Goal: Task Accomplishment & Management: Complete application form

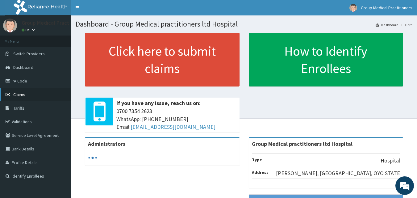
click at [25, 94] on span "Claims" at bounding box center [19, 95] width 12 height 6
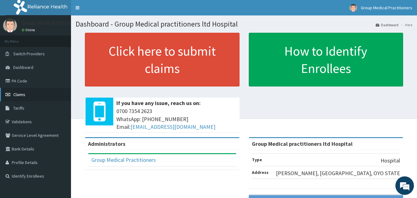
click at [37, 96] on link "Claims" at bounding box center [35, 95] width 71 height 14
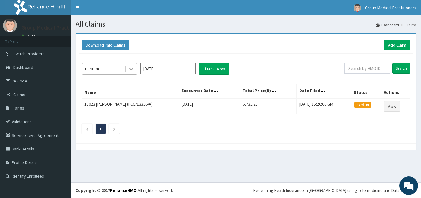
click at [131, 70] on icon at bounding box center [131, 69] width 6 height 6
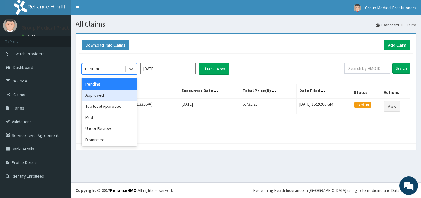
click at [114, 98] on div "Approved" at bounding box center [110, 94] width 56 height 11
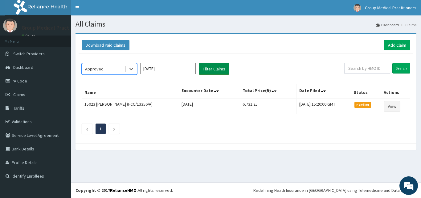
click at [222, 64] on button "Filter Claims" at bounding box center [214, 69] width 31 height 12
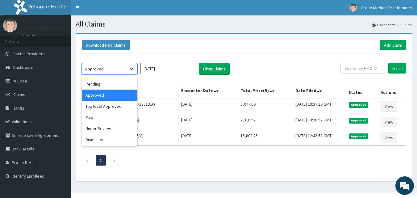
click at [135, 67] on div at bounding box center [131, 68] width 11 height 11
click at [100, 114] on div "Paid" at bounding box center [110, 117] width 56 height 11
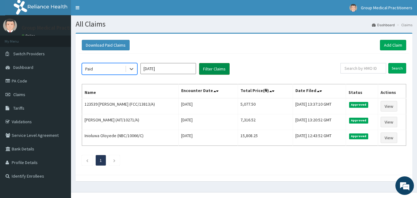
click at [211, 68] on button "Filter Claims" at bounding box center [214, 69] width 31 height 12
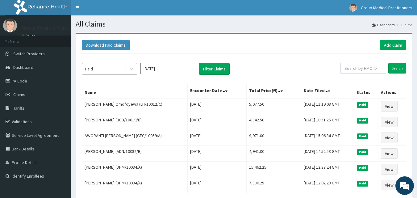
click at [119, 73] on div "Paid" at bounding box center [103, 69] width 43 height 10
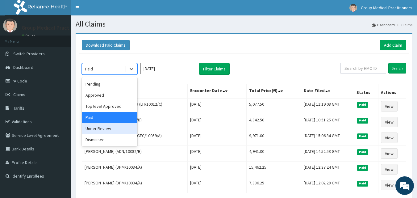
click at [108, 132] on div "Under Review" at bounding box center [110, 128] width 56 height 11
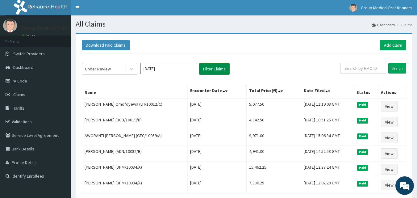
click at [215, 71] on button "Filter Claims" at bounding box center [214, 69] width 31 height 12
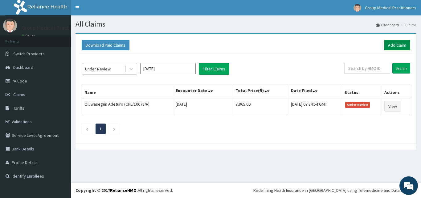
click at [392, 48] on link "Add Claim" at bounding box center [397, 45] width 26 height 10
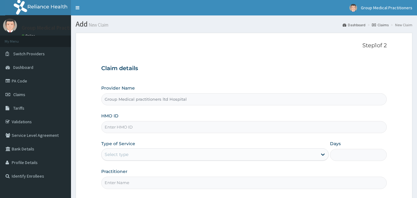
type input "Group Medical practitioners ltd Hospital"
click at [216, 129] on input "HMO ID" at bounding box center [244, 127] width 286 height 12
type input "FCC/11833/A"
click at [209, 154] on div "Select type" at bounding box center [210, 154] width 216 height 10
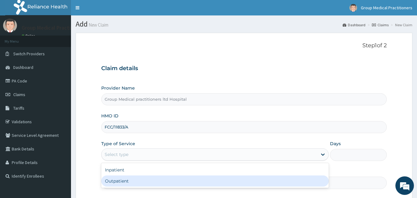
click at [184, 177] on div "Outpatient" at bounding box center [214, 180] width 227 height 11
type input "1"
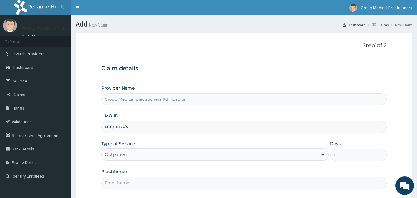
click at [193, 179] on input "Practitioner" at bounding box center [244, 182] width 286 height 12
type input "medical practitioners"
click at [225, 71] on h3 "Claim details" at bounding box center [244, 68] width 286 height 7
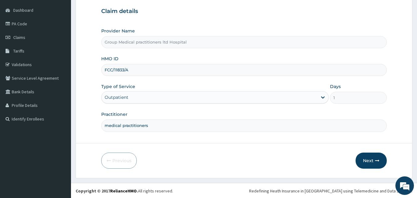
scroll to position [58, 0]
click at [367, 160] on button "Next" at bounding box center [370, 160] width 31 height 16
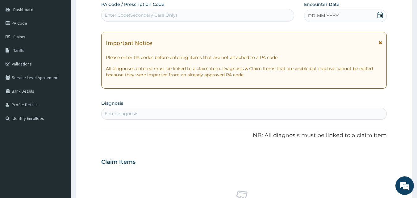
click at [324, 15] on span "DD-MM-YYYY" at bounding box center [323, 16] width 31 height 6
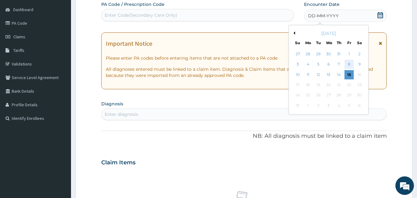
click at [347, 63] on div "8" at bounding box center [348, 64] width 9 height 9
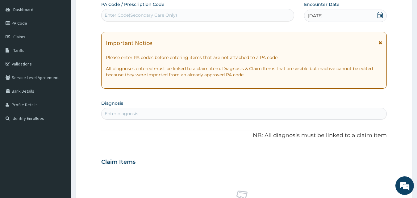
click at [249, 111] on div "Enter diagnosis" at bounding box center [244, 114] width 285 height 10
type input "PLASMOD"
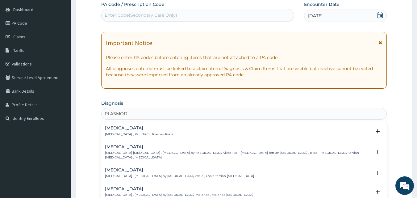
scroll to position [15, 0]
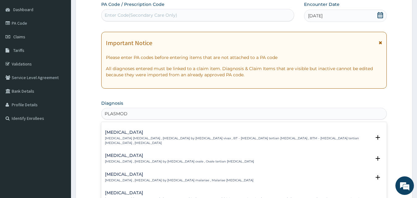
click at [138, 190] on h4 "Falciparum malaria" at bounding box center [238, 192] width 266 height 5
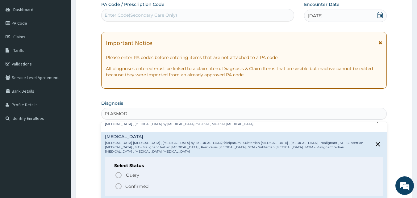
scroll to position [89, 0]
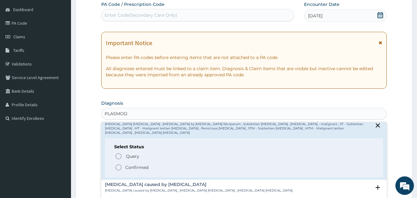
click at [120, 164] on icon "status option filled" at bounding box center [118, 167] width 7 height 7
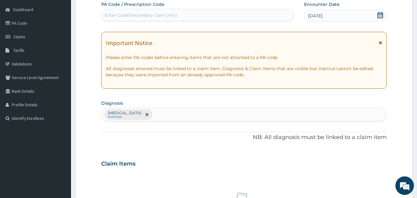
click at [191, 160] on div "Claim Items" at bounding box center [244, 162] width 286 height 16
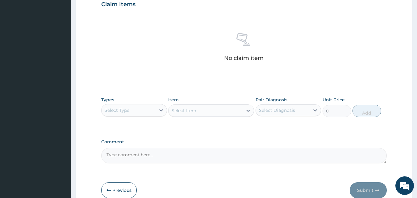
scroll to position [218, 0]
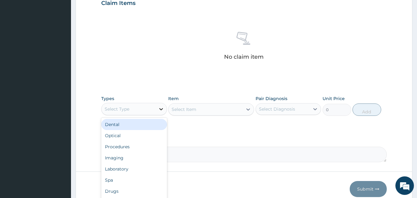
click at [162, 109] on icon at bounding box center [161, 109] width 6 height 6
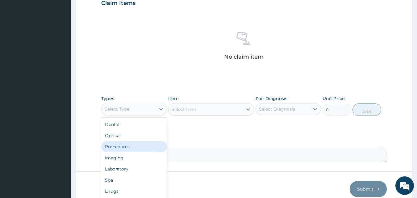
click at [127, 147] on div "Procedures" at bounding box center [134, 146] width 66 height 11
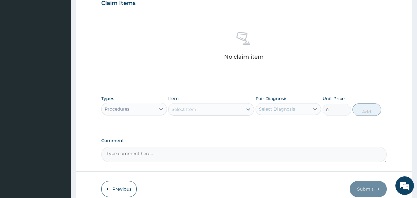
click at [249, 108] on icon at bounding box center [248, 109] width 6 height 6
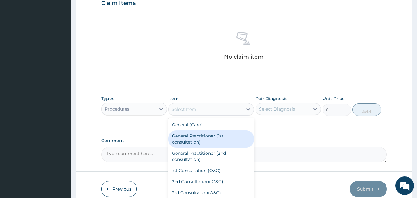
click at [211, 135] on div "General Practitioner (1st consultation)" at bounding box center [211, 138] width 86 height 17
type input "1500"
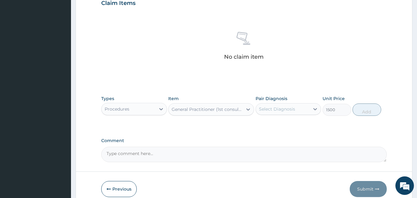
click at [292, 110] on div "Select Diagnosis" at bounding box center [277, 109] width 36 height 6
click at [277, 128] on div "Falciparum malaria" at bounding box center [288, 124] width 66 height 13
checkbox input "true"
click at [360, 106] on button "Add" at bounding box center [366, 109] width 29 height 12
type input "0"
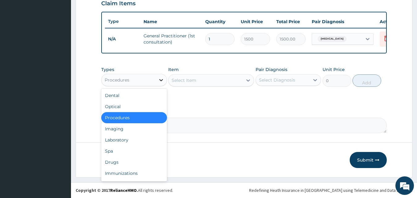
click at [161, 83] on icon at bounding box center [161, 80] width 6 height 6
click at [115, 164] on div "Drugs" at bounding box center [134, 161] width 66 height 11
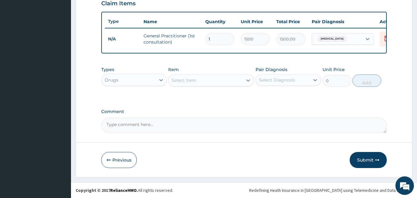
click at [247, 81] on icon at bounding box center [248, 80] width 4 height 2
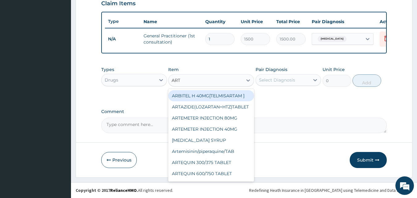
type input "ARTE"
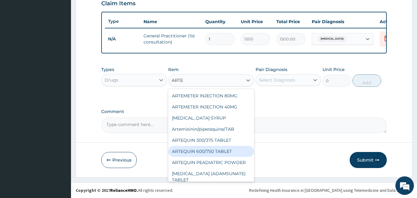
click at [197, 154] on div "ARTEQUIN 600/750 TABLET" at bounding box center [211, 151] width 86 height 11
type input "157.5"
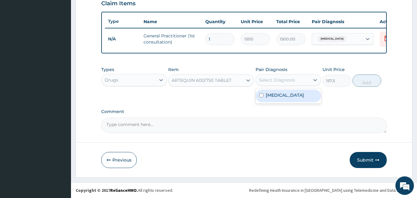
click at [276, 85] on div "Select Diagnosis" at bounding box center [283, 80] width 54 height 10
click at [270, 97] on label "Falciparum malaria" at bounding box center [285, 95] width 38 height 6
checkbox input "true"
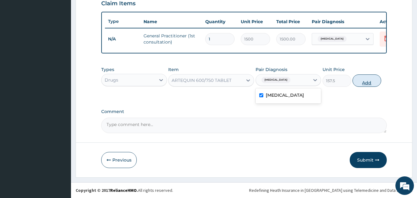
click at [364, 85] on button "Add" at bounding box center [366, 80] width 29 height 12
type input "0"
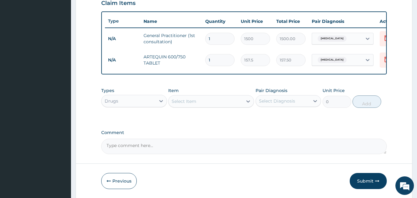
type input "0.00"
type input "6"
type input "945.00"
type input "6"
click at [201, 106] on div "Select Item" at bounding box center [205, 101] width 74 height 10
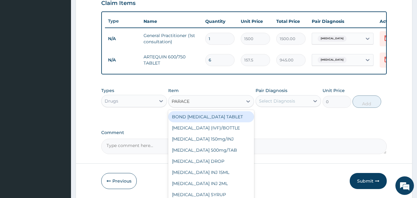
type input "PARACET"
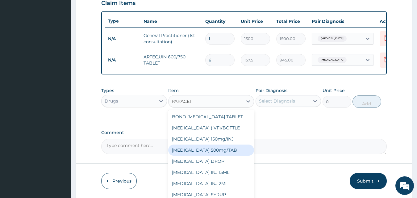
click at [194, 156] on div "PARACETAMOL 500mg/TAB" at bounding box center [211, 149] width 86 height 11
type input "5.25"
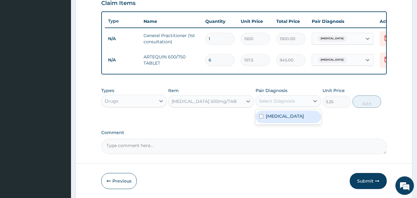
click at [308, 106] on div "Select Diagnosis" at bounding box center [283, 101] width 54 height 10
click at [294, 123] on div "Falciparum malaria" at bounding box center [288, 116] width 66 height 13
checkbox input "true"
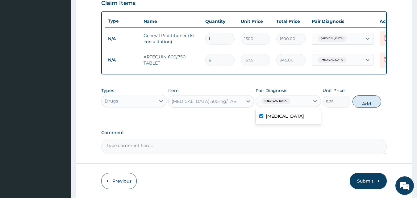
click at [367, 106] on button "Add" at bounding box center [366, 101] width 29 height 12
type input "0"
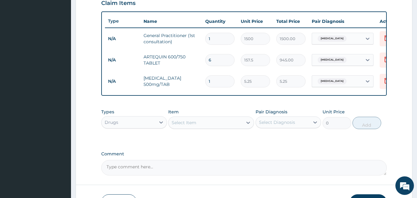
type input "0.00"
type input "9"
type input "47.25"
type input "90"
type input "472.50"
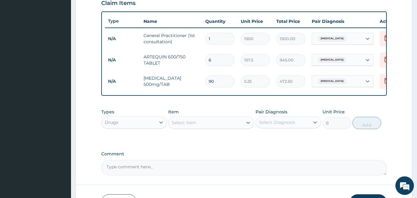
type input "90"
click at [215, 125] on div "Select Item" at bounding box center [205, 123] width 74 height 10
type input "BUSCO"
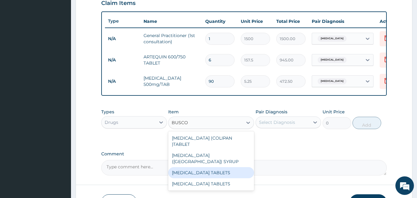
click at [185, 167] on div "BUSCOPAN TABLETS" at bounding box center [211, 172] width 86 height 11
type input "52.5"
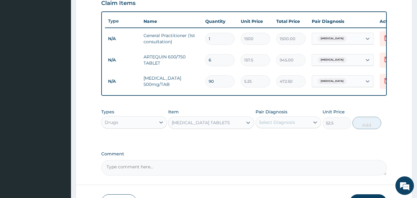
click at [275, 125] on div "Select Diagnosis" at bounding box center [277, 122] width 36 height 6
click at [219, 150] on div "PA Code / Prescription Code Enter Code(Secondary Care Only) Encounter Date 08-0…" at bounding box center [244, 8] width 286 height 334
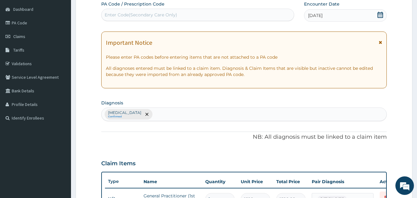
scroll to position [58, 0]
click at [187, 112] on div "Falciparum malaria Confirmed" at bounding box center [244, 114] width 285 height 13
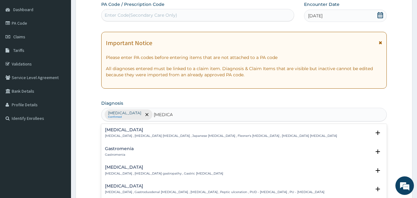
type input "GASTRO"
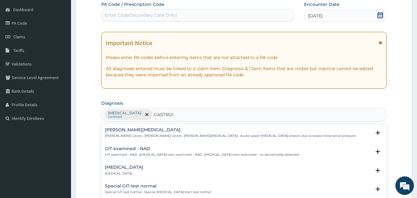
type input "GASTROIN"
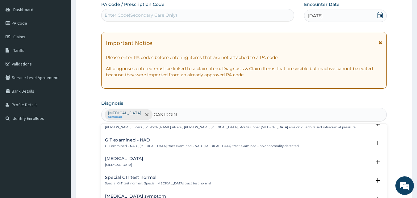
scroll to position [27, 0]
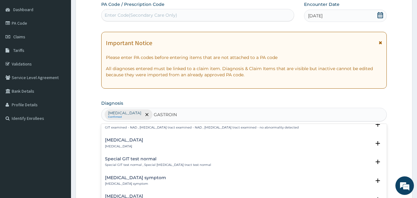
click at [144, 183] on p "Gastrointestinal symptom" at bounding box center [135, 183] width 61 height 4
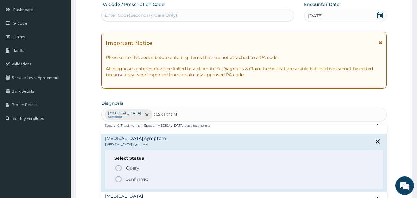
scroll to position [85, 0]
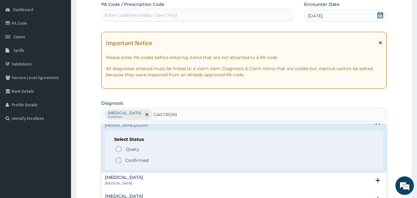
click at [118, 160] on icon "status option filled" at bounding box center [118, 159] width 7 height 7
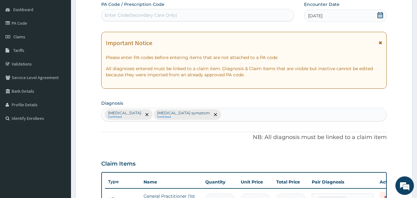
click at [219, 93] on div "PA Code / Prescription Code Enter Code(Secondary Care Only) Encounter Date 08-0…" at bounding box center [244, 168] width 286 height 334
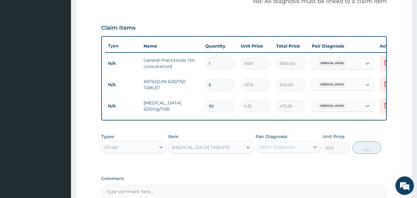
scroll to position [206, 0]
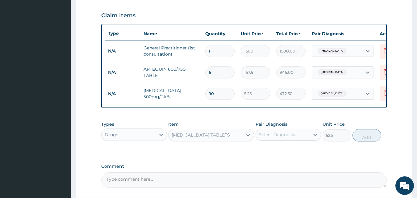
click at [272, 138] on div "Select Diagnosis" at bounding box center [277, 134] width 36 height 6
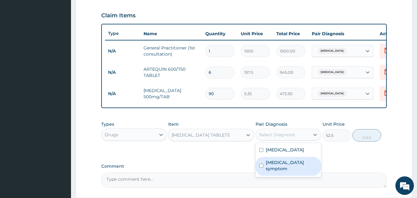
click at [271, 164] on label "Gastrointestinal symptom" at bounding box center [292, 165] width 52 height 12
checkbox input "true"
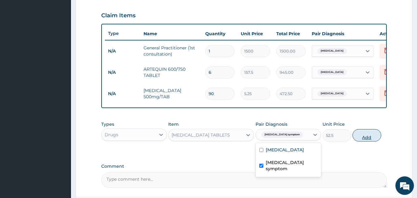
click at [371, 141] on button "Add" at bounding box center [366, 135] width 29 height 12
type input "0"
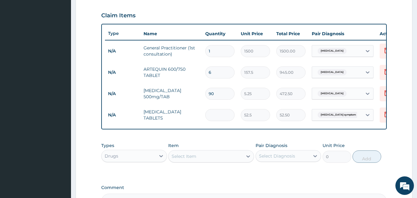
type input "0.00"
type input "9"
type input "472.50"
type input "9"
click at [233, 161] on div "Select Item" at bounding box center [205, 156] width 74 height 10
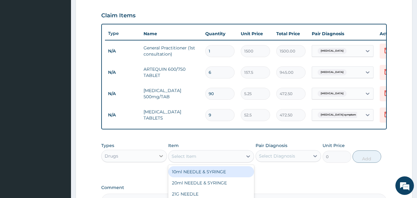
click at [158, 161] on div at bounding box center [161, 155] width 11 height 11
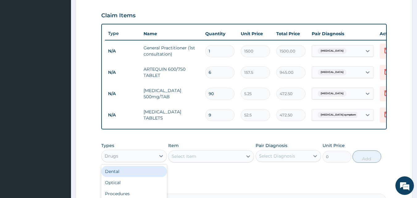
click at [147, 142] on div "PA Code / Prescription Code Enter Code(Secondary Care Only) Encounter Date 08-0…" at bounding box center [244, 31] width 286 height 356
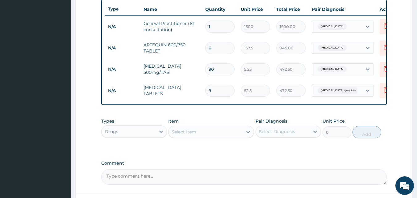
scroll to position [230, 0]
click at [151, 136] on div "Drugs" at bounding box center [129, 131] width 54 height 10
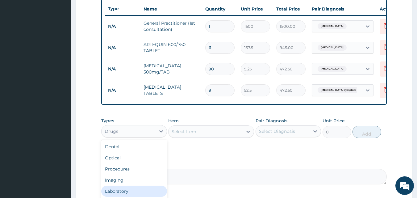
click at [118, 195] on div "Laboratory" at bounding box center [134, 190] width 66 height 11
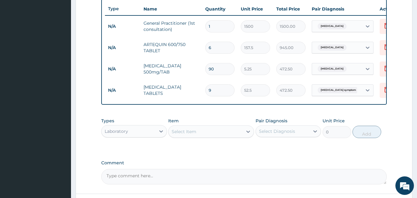
click at [247, 119] on div "Types Laboratory Item Select Item Pair Diagnosis Select Diagnosis Unit Price 0 …" at bounding box center [244, 127] width 286 height 27
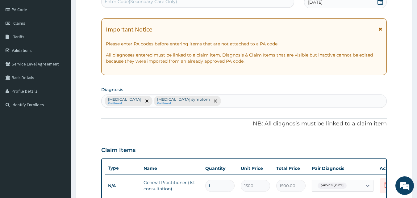
scroll to position [70, 0]
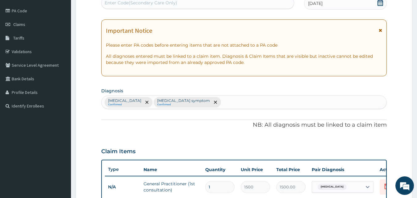
click at [257, 102] on div "Falciparum malaria Confirmed Gastrointestinal symptom Confirmed" at bounding box center [244, 102] width 285 height 13
type input "FBC"
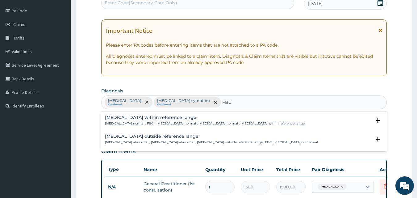
click at [193, 121] on div "Full blood count within reference range Full blood count normal , FBC - Full bl…" at bounding box center [205, 120] width 200 height 11
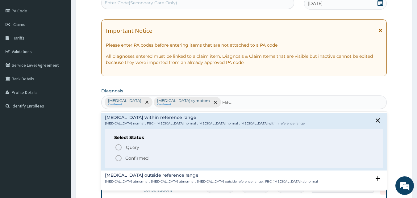
click at [148, 160] on p "Confirmed" at bounding box center [136, 158] width 23 height 6
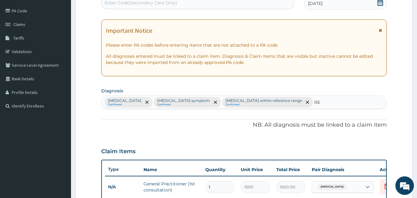
type input "R"
type input "BLOOD SUG"
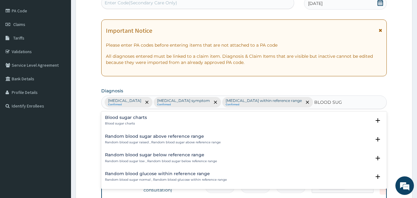
click at [178, 122] on div "Blood sugar charts Blood sugar charts" at bounding box center [244, 120] width 278 height 11
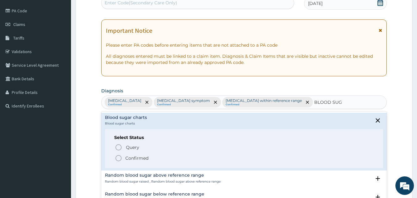
click at [137, 159] on p "Confirmed" at bounding box center [136, 158] width 23 height 6
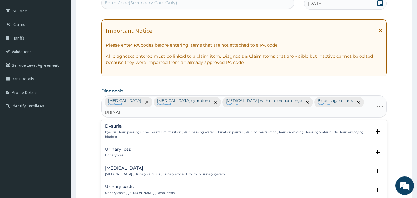
type input "URINALY"
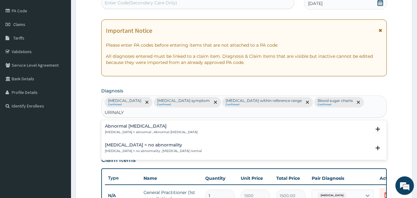
click at [166, 149] on p "Urinalysis = no abnormality , Urine test normal" at bounding box center [153, 151] width 97 height 4
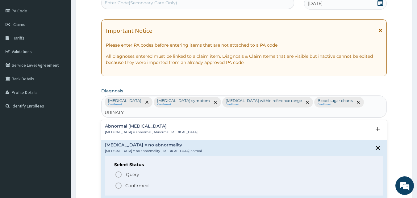
click at [135, 182] on p "Confirmed" at bounding box center [136, 185] width 23 height 6
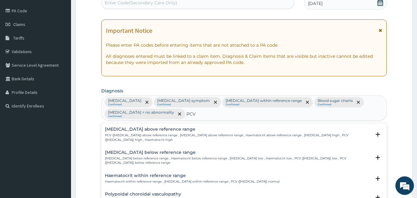
type input "PCV"
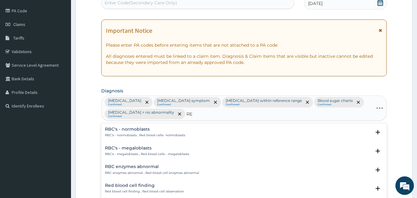
type input "R"
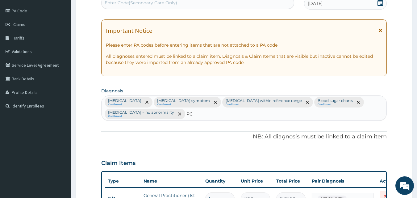
type input "PCV"
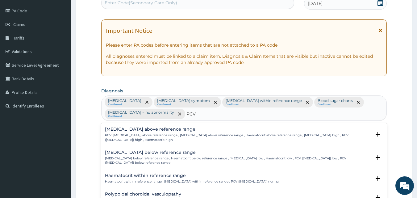
click at [203, 138] on p "PCV (packed cell volume) above reference range , Hematocrit above reference ran…" at bounding box center [238, 137] width 266 height 9
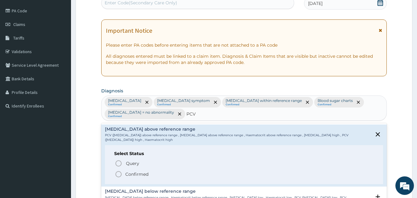
click at [129, 172] on p "Confirmed" at bounding box center [136, 174] width 23 height 6
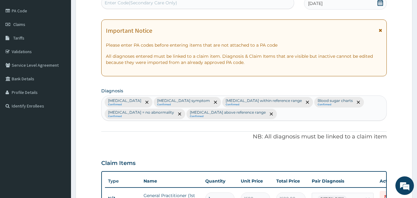
click at [168, 145] on div "PA Code / Prescription Code Enter Code(Secondary Care Only) Encounter Date 08-0…" at bounding box center [244, 172] width 286 height 367
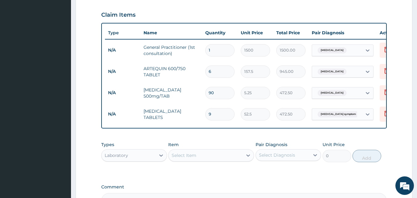
scroll to position [230, 0]
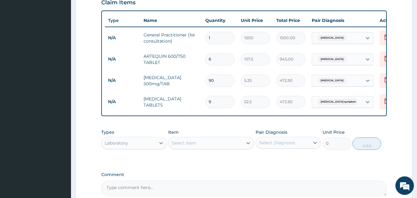
click at [186, 145] on div "Select Item" at bounding box center [184, 143] width 25 height 6
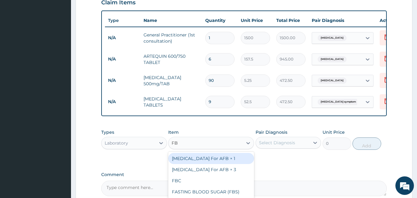
type input "FBC"
click at [182, 164] on div "FBC" at bounding box center [211, 158] width 86 height 11
type input "1600"
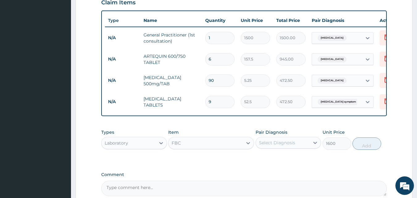
click at [276, 146] on div "Select Diagnosis" at bounding box center [277, 142] width 36 height 6
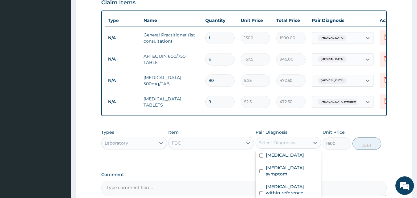
scroll to position [17, 0]
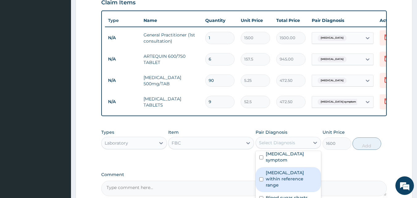
click at [281, 179] on label "Full blood count within reference range" at bounding box center [292, 178] width 52 height 19
checkbox input "true"
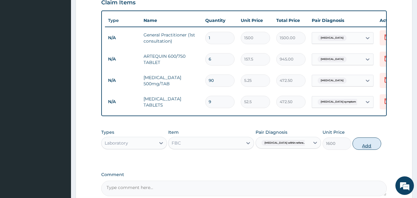
click at [368, 147] on button "Add" at bounding box center [366, 143] width 29 height 12
type input "0"
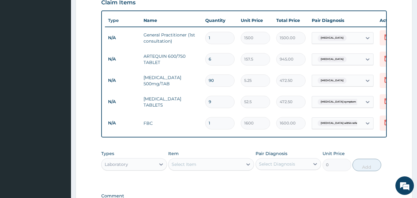
click at [220, 169] on div "Select Item" at bounding box center [205, 164] width 74 height 10
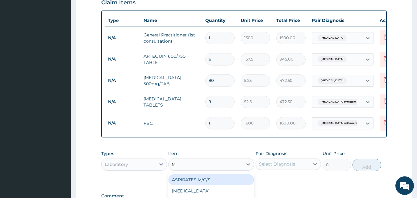
type input "MP"
click at [211, 182] on div "MALARIA PARASITE (MP)" at bounding box center [211, 182] width 86 height 17
type input "560"
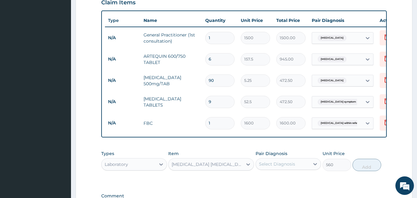
click at [271, 164] on div "Select Diagnosis" at bounding box center [283, 164] width 54 height 10
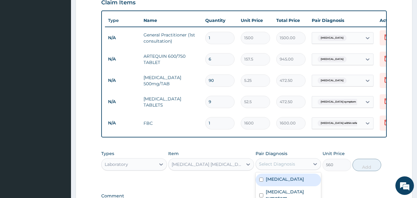
click at [274, 182] on label "Falciparum malaria" at bounding box center [285, 179] width 38 height 6
checkbox input "true"
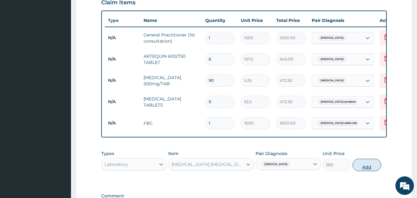
click at [363, 168] on button "Add" at bounding box center [366, 165] width 29 height 12
type input "0"
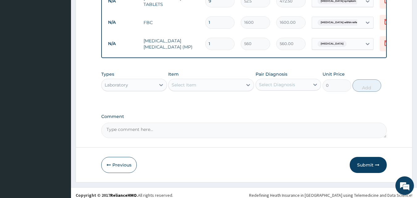
scroll to position [341, 0]
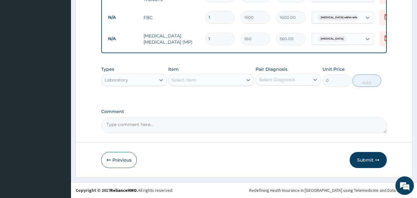
click at [239, 81] on div "Select Item" at bounding box center [205, 80] width 74 height 10
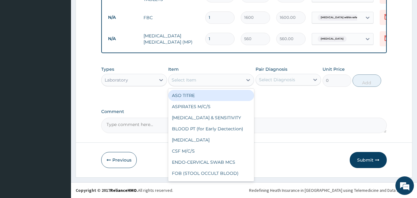
type input "B"
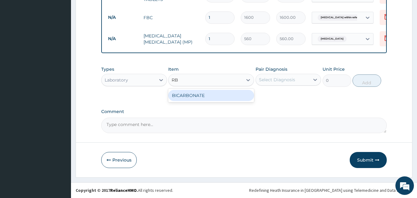
type input "R"
type input "BLOOD SU"
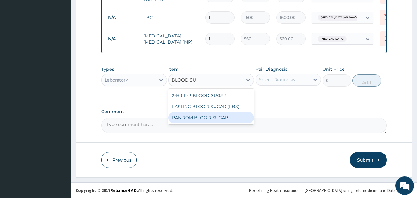
click at [208, 114] on div "RANDOM BLOOD SUGAR" at bounding box center [211, 117] width 86 height 11
type input "240"
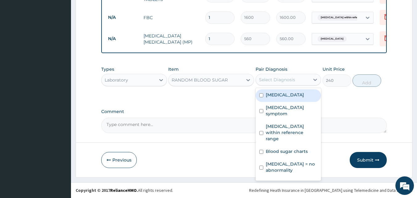
click at [289, 80] on div "Select Diagnosis" at bounding box center [277, 80] width 36 height 6
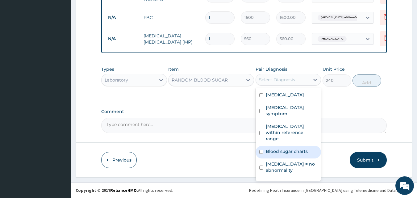
click at [295, 155] on div "Blood sugar charts" at bounding box center [288, 152] width 66 height 13
checkbox input "true"
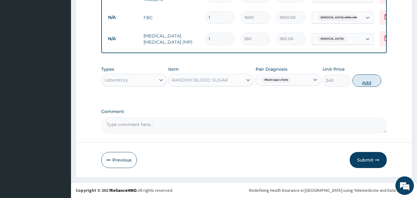
click at [370, 79] on button "Add" at bounding box center [366, 80] width 29 height 12
type input "0"
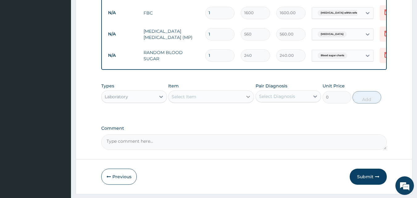
click at [247, 100] on icon at bounding box center [248, 96] width 6 height 6
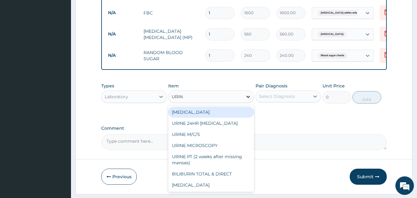
type input "URINA"
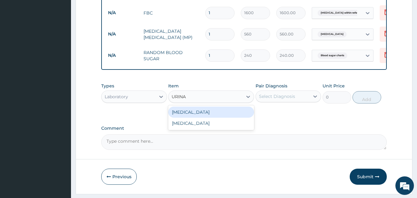
click at [226, 114] on div "URINALYSIS" at bounding box center [211, 111] width 86 height 11
type input "400"
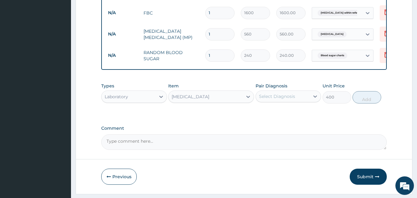
click at [281, 99] on div "Select Diagnosis" at bounding box center [277, 96] width 36 height 6
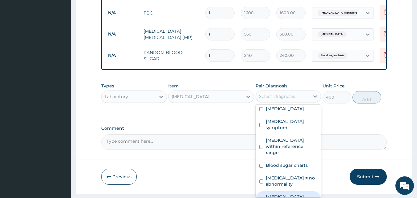
scroll to position [17, 0]
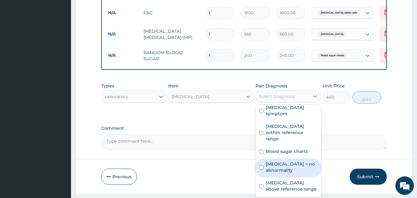
click at [280, 167] on label "Urinalysis = no abnormality" at bounding box center [292, 167] width 52 height 12
checkbox input "true"
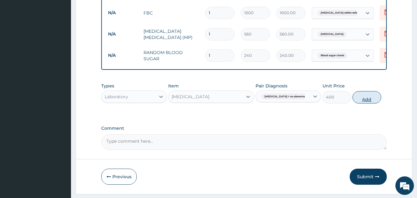
click at [376, 100] on button "Add" at bounding box center [366, 97] width 29 height 12
type input "0"
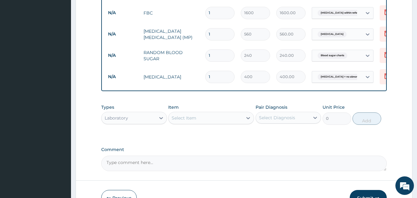
click at [217, 123] on div "Select Item" at bounding box center [205, 118] width 74 height 10
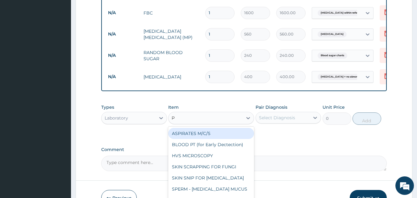
type input "PC"
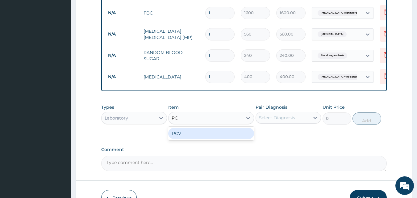
click at [209, 137] on div "PCV" at bounding box center [211, 133] width 86 height 11
type input "400"
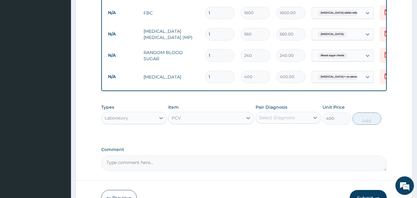
click at [268, 121] on div "Select Diagnosis" at bounding box center [277, 117] width 36 height 6
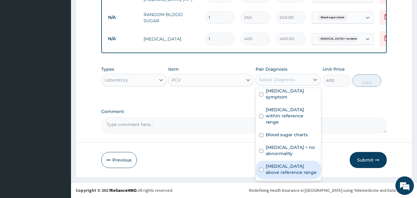
click at [278, 170] on label "Hematocrit above reference range" at bounding box center [292, 169] width 52 height 12
checkbox input "true"
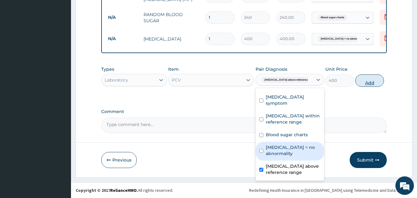
click at [367, 83] on button "Add" at bounding box center [369, 80] width 29 height 12
type input "0"
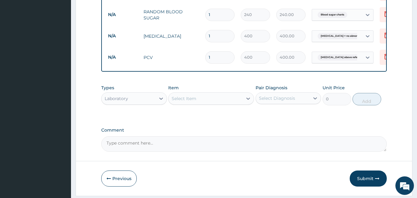
scroll to position [388, 0]
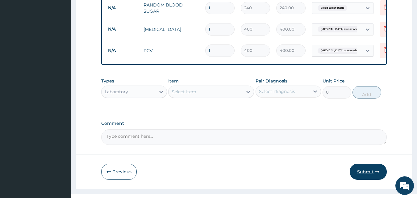
click at [375, 173] on button "Submit" at bounding box center [368, 172] width 37 height 16
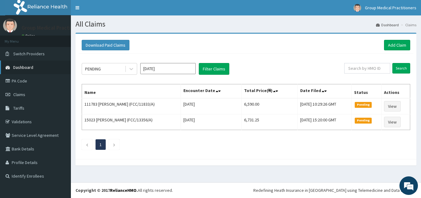
click at [31, 65] on span "Dashboard" at bounding box center [23, 67] width 20 height 6
